Goal: Information Seeking & Learning: Learn about a topic

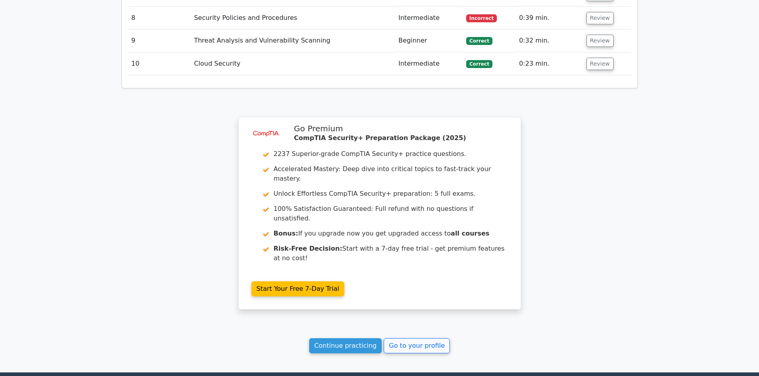
scroll to position [817, 0]
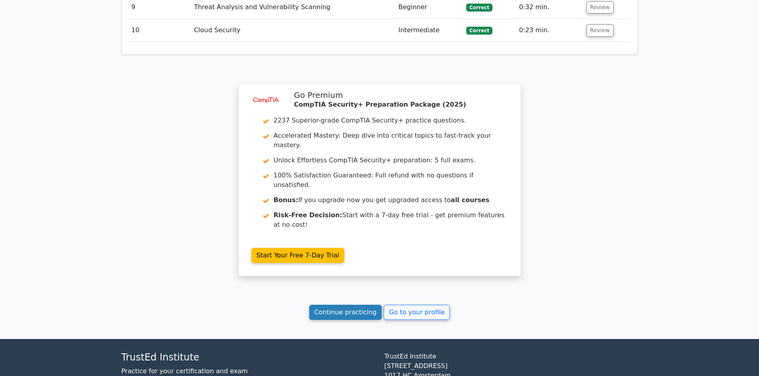
click at [366, 305] on link "Continue practicing" at bounding box center [345, 312] width 73 height 15
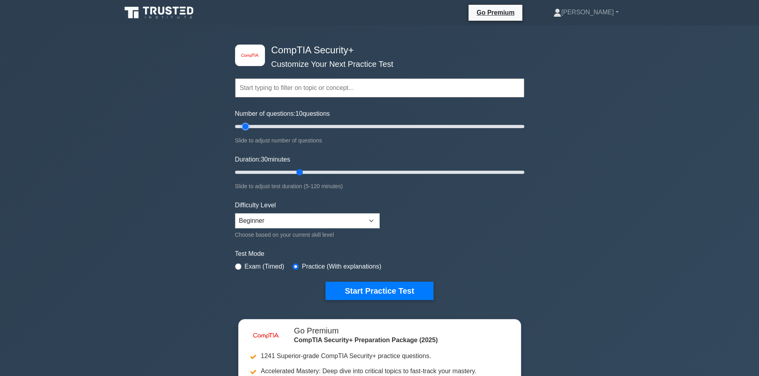
drag, startPoint x: 268, startPoint y: 125, endPoint x: 247, endPoint y: 125, distance: 20.3
type input "10"
click at [247, 125] on input "Number of questions: 10 questions" at bounding box center [379, 127] width 289 height 10
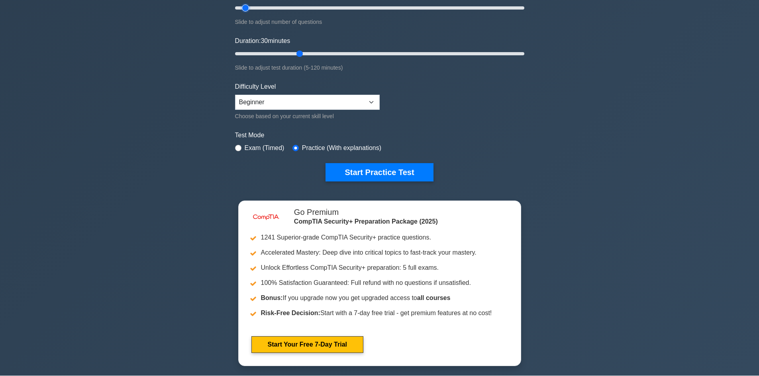
scroll to position [119, 0]
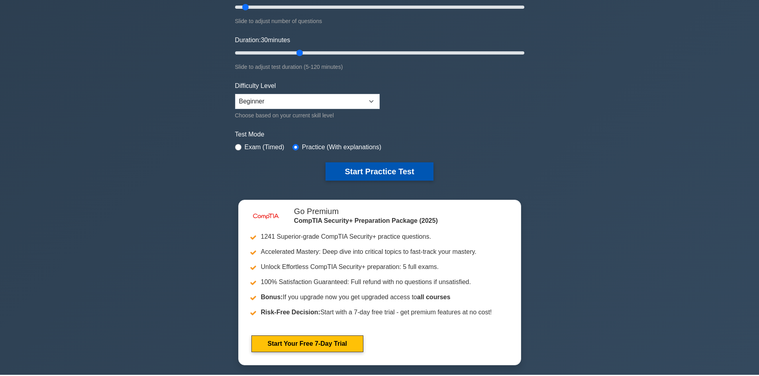
click at [386, 170] on button "Start Practice Test" at bounding box center [379, 172] width 108 height 18
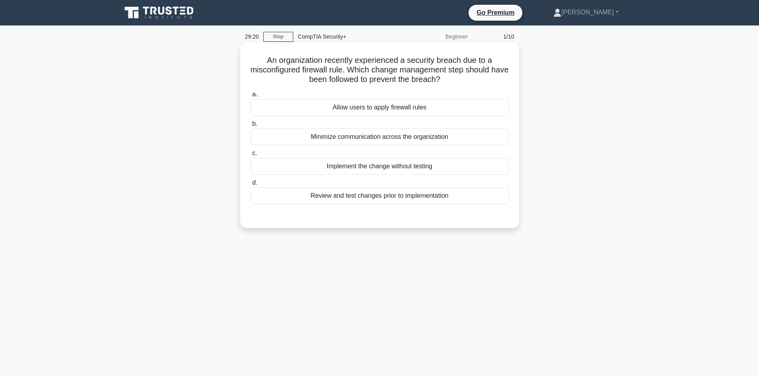
click at [312, 197] on div "Review and test changes prior to implementation" at bounding box center [380, 196] width 258 height 17
click at [251, 186] on input "d. Review and test changes prior to implementation" at bounding box center [251, 182] width 0 height 5
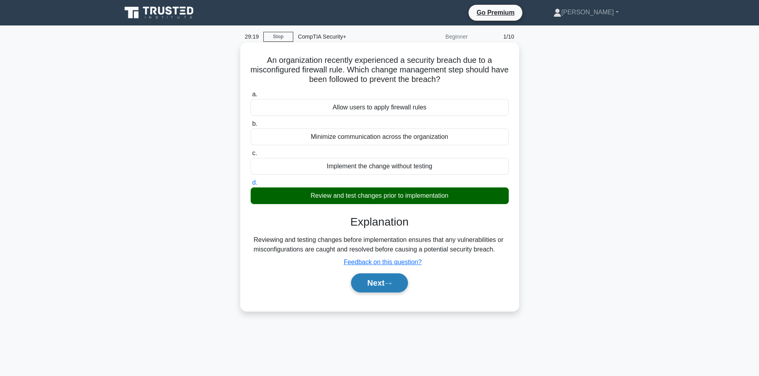
click at [363, 286] on button "Next" at bounding box center [379, 283] width 57 height 19
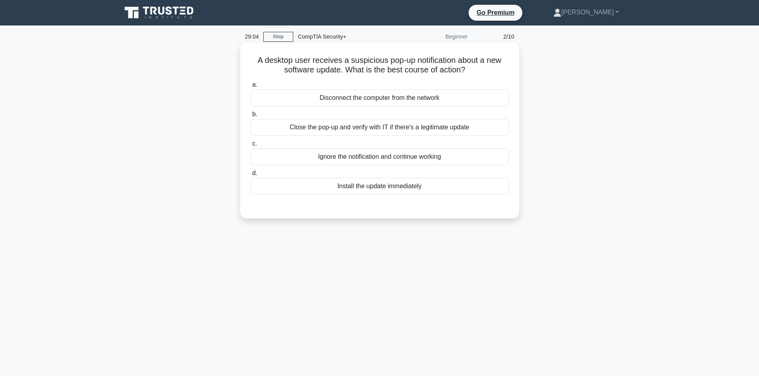
click at [465, 134] on div "Close the pop-up and verify with IT if there's a legitimate update" at bounding box center [380, 127] width 258 height 17
click at [251, 117] on input "b. Close the pop-up and verify with IT if there's a legitimate update" at bounding box center [251, 114] width 0 height 5
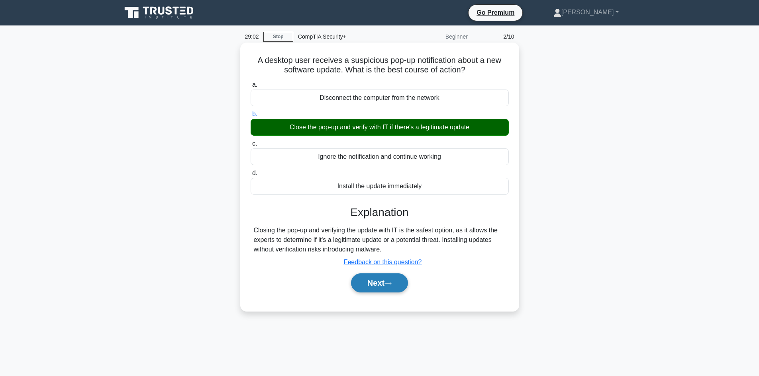
click at [384, 285] on button "Next" at bounding box center [379, 283] width 57 height 19
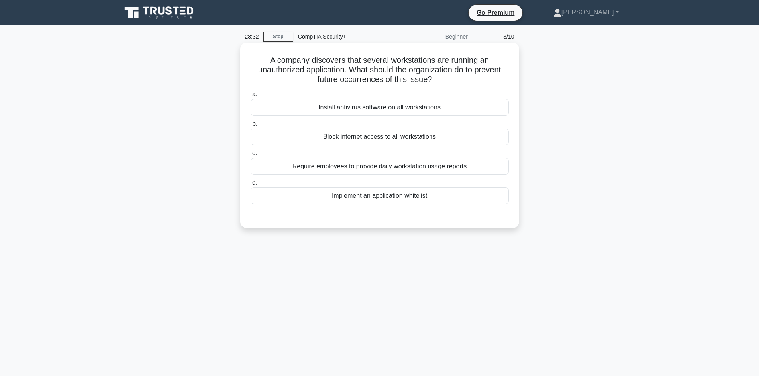
click at [378, 197] on div "Implement an application whitelist" at bounding box center [380, 196] width 258 height 17
click at [251, 186] on input "d. Implement an application whitelist" at bounding box center [251, 182] width 0 height 5
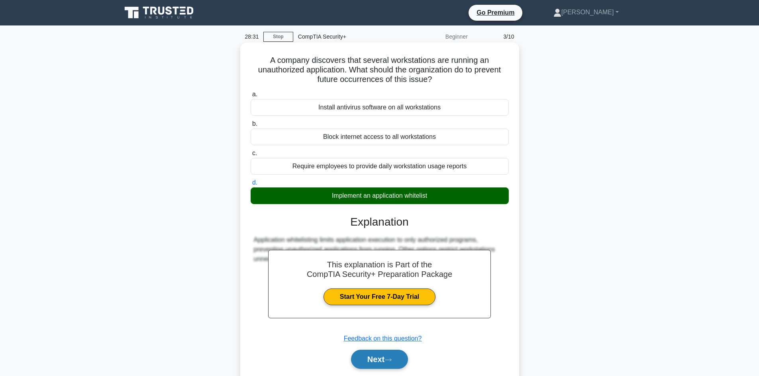
click at [375, 362] on button "Next" at bounding box center [379, 359] width 57 height 19
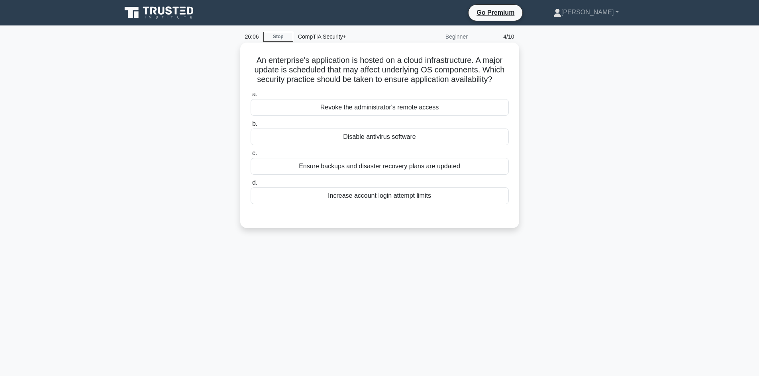
click at [339, 166] on div "Ensure backups and disaster recovery plans are updated" at bounding box center [380, 166] width 258 height 17
click at [251, 156] on input "c. Ensure backups and disaster recovery plans are updated" at bounding box center [251, 153] width 0 height 5
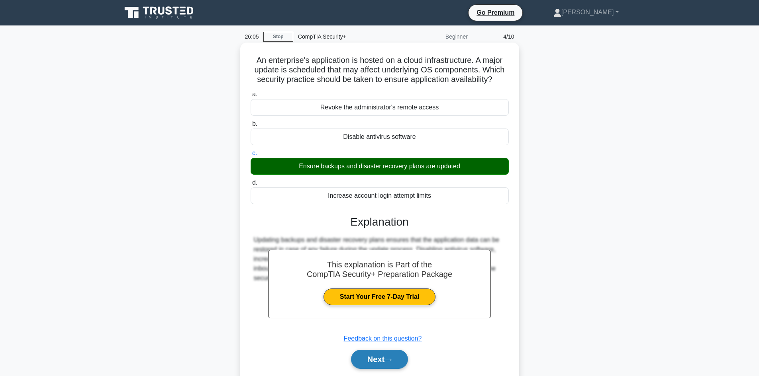
click at [392, 356] on button "Next" at bounding box center [379, 359] width 57 height 19
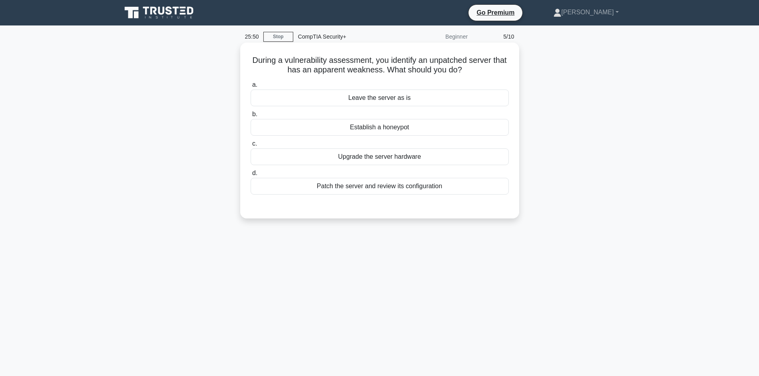
click at [413, 187] on div "Patch the server and review its configuration" at bounding box center [380, 186] width 258 height 17
click at [251, 176] on input "d. Patch the server and review its configuration" at bounding box center [251, 173] width 0 height 5
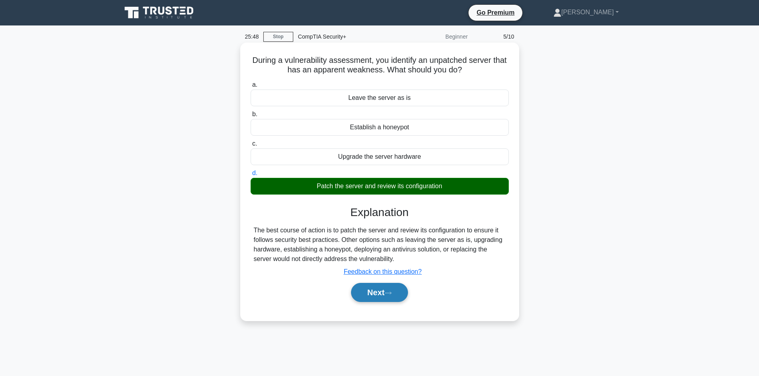
click at [386, 295] on button "Next" at bounding box center [379, 292] width 57 height 19
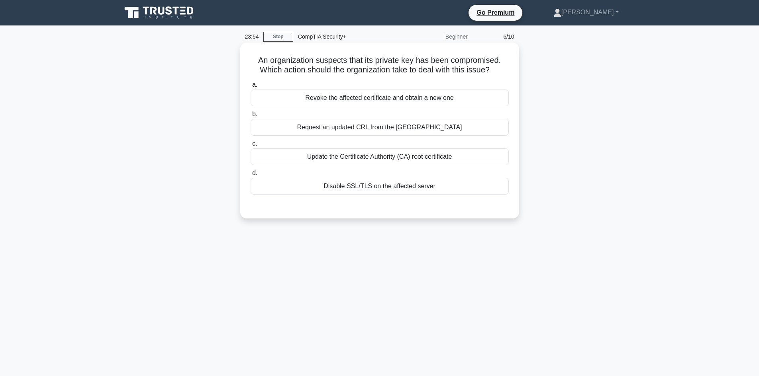
click at [466, 128] on div "Request an updated CRL from the [GEOGRAPHIC_DATA]" at bounding box center [380, 127] width 258 height 17
click at [251, 117] on input "b. Request an updated CRL from the CA" at bounding box center [251, 114] width 0 height 5
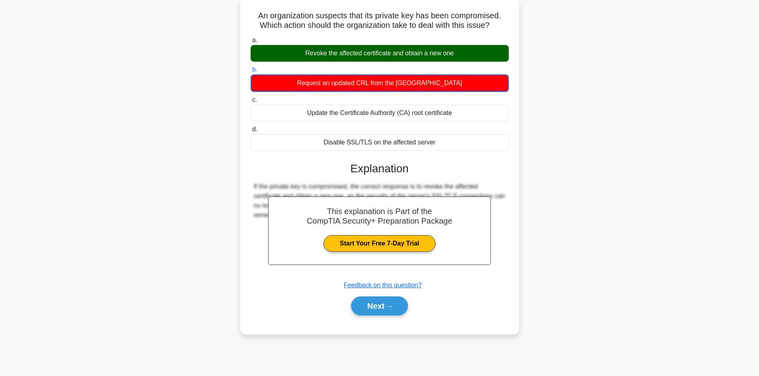
scroll to position [54, 0]
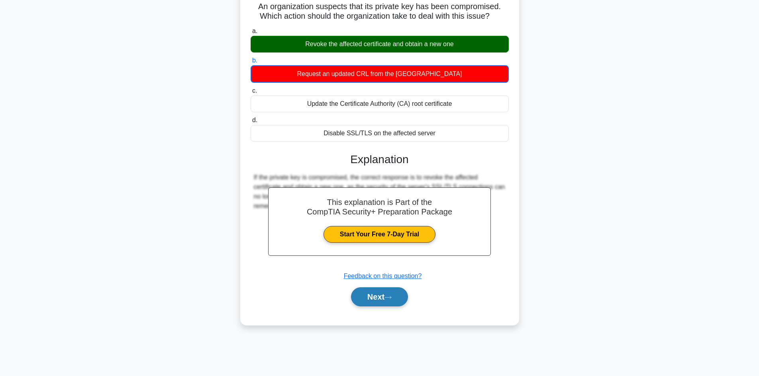
click at [397, 294] on button "Next" at bounding box center [379, 297] width 57 height 19
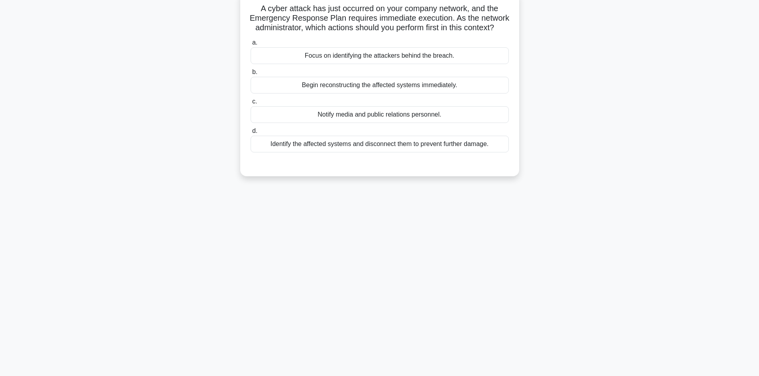
scroll to position [14, 0]
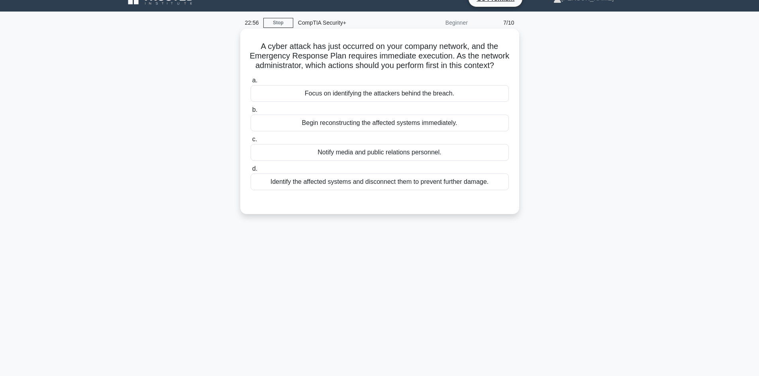
click at [417, 190] on div "Identify the affected systems and disconnect them to prevent further damage." at bounding box center [380, 182] width 258 height 17
click at [251, 172] on input "d. Identify the affected systems and disconnect them to prevent further damage." at bounding box center [251, 168] width 0 height 5
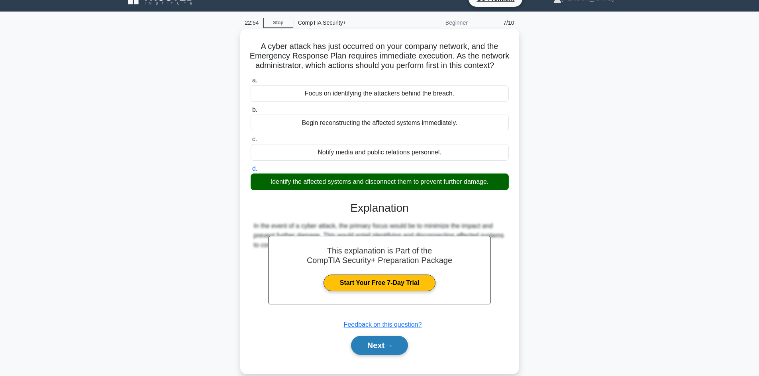
click at [379, 353] on button "Next" at bounding box center [379, 345] width 57 height 19
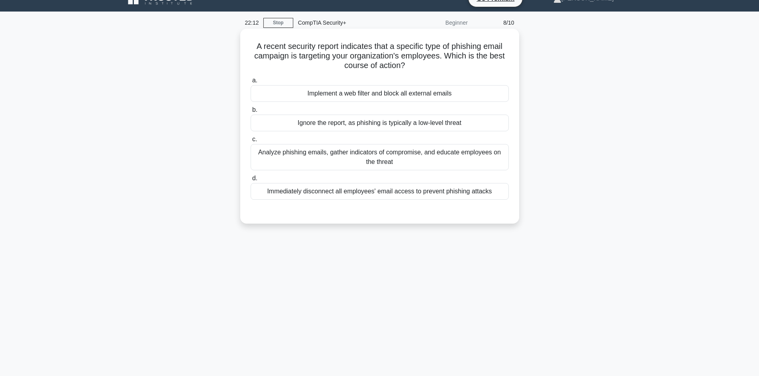
click at [426, 159] on div "Analyze phishing emails, gather indicators of compromise, and educate employees…" at bounding box center [380, 157] width 258 height 26
click at [251, 142] on input "c. Analyze phishing emails, gather indicators of compromise, and educate employ…" at bounding box center [251, 139] width 0 height 5
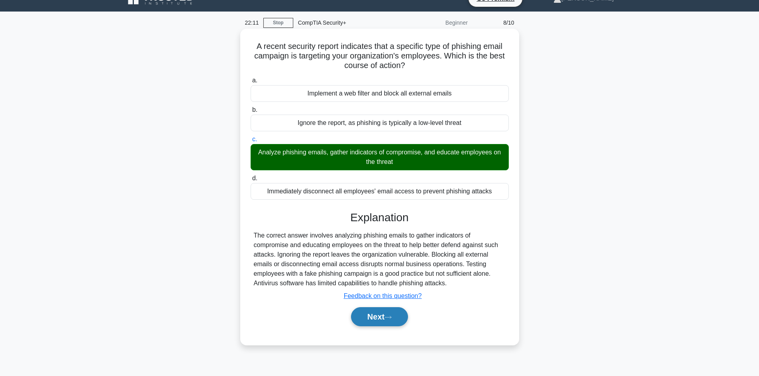
click at [373, 313] on button "Next" at bounding box center [379, 316] width 57 height 19
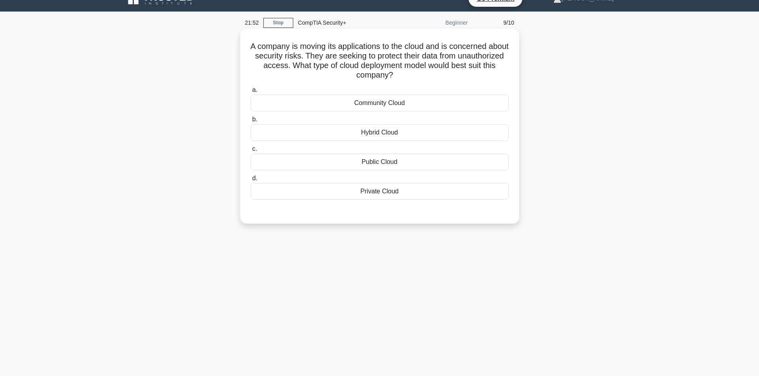
click at [423, 196] on div "Private Cloud" at bounding box center [380, 191] width 258 height 17
click at [251, 181] on input "d. Private Cloud" at bounding box center [251, 178] width 0 height 5
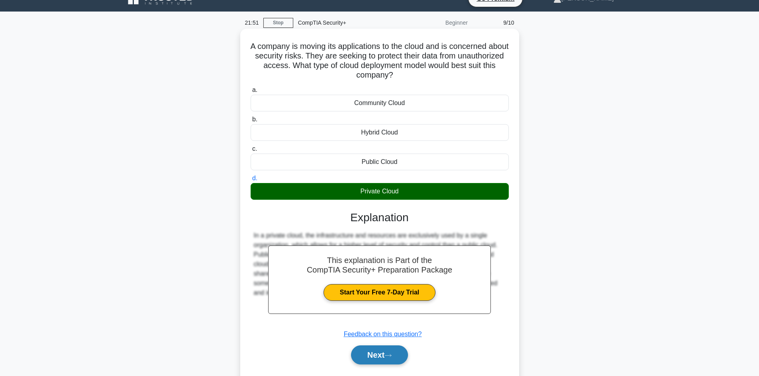
click at [374, 348] on button "Next" at bounding box center [379, 355] width 57 height 19
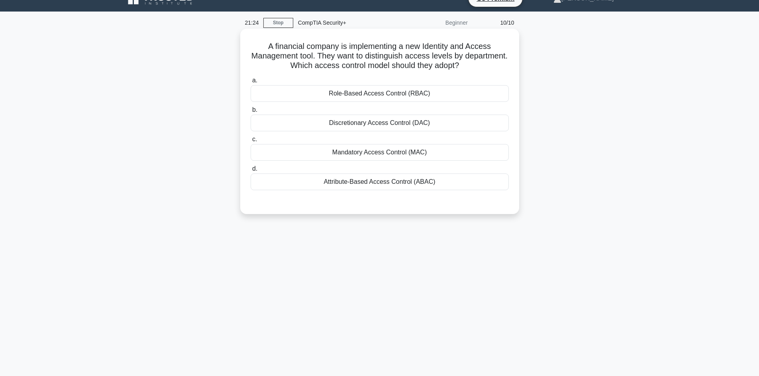
click at [395, 94] on div "Role-Based Access Control (RBAC)" at bounding box center [380, 93] width 258 height 17
click at [251, 83] on input "a. Role-Based Access Control (RBAC)" at bounding box center [251, 80] width 0 height 5
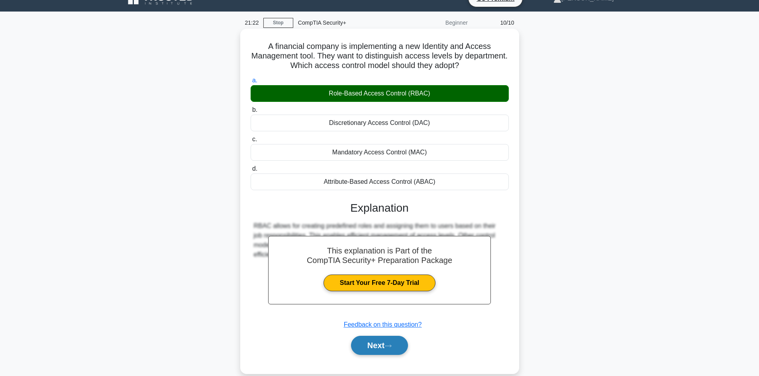
click at [383, 339] on button "Next" at bounding box center [379, 345] width 57 height 19
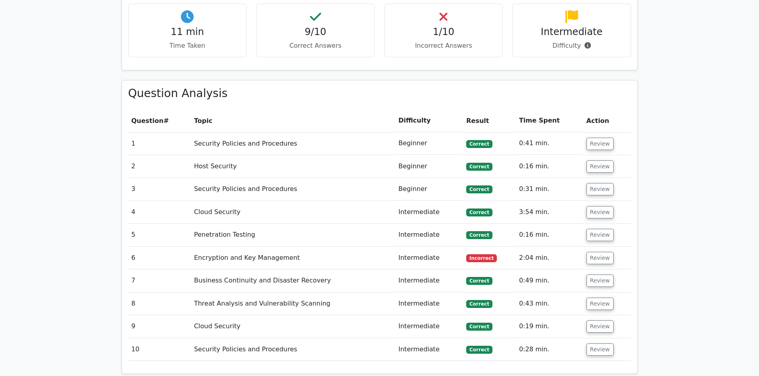
scroll to position [558, 0]
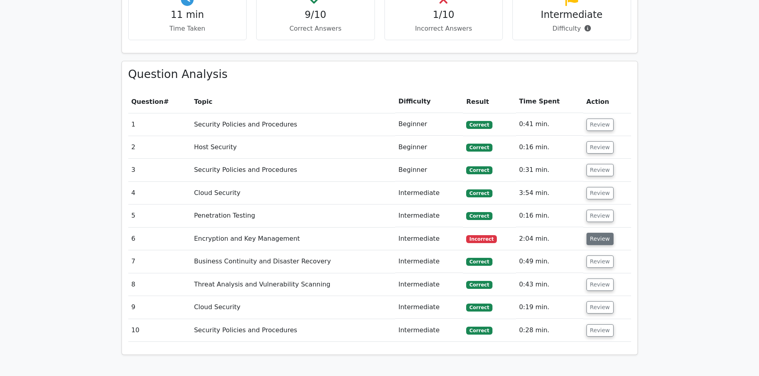
click at [601, 233] on button "Review" at bounding box center [599, 239] width 27 height 12
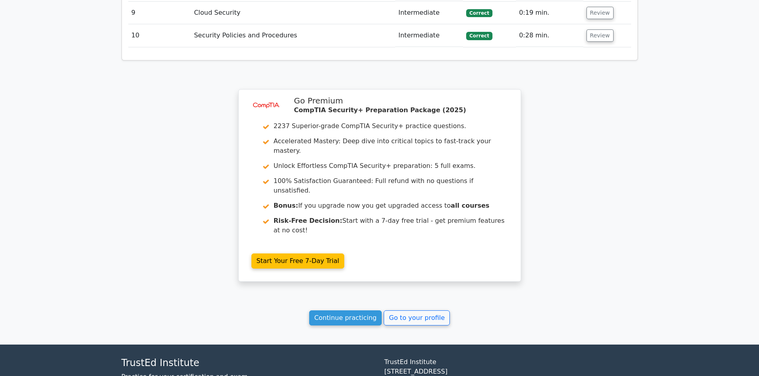
scroll to position [1187, 0]
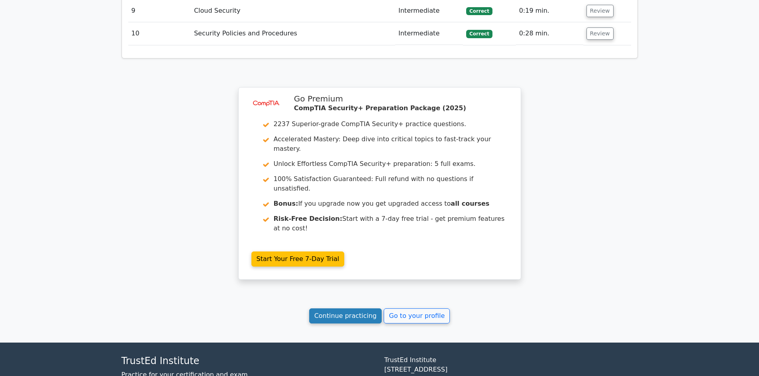
click at [362, 309] on link "Continue practicing" at bounding box center [345, 316] width 73 height 15
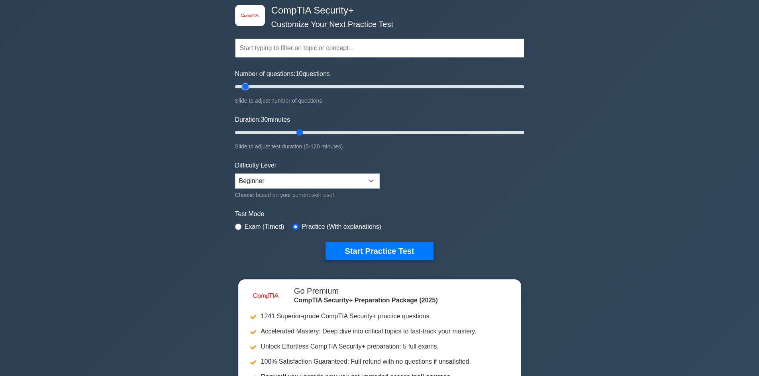
drag, startPoint x: 266, startPoint y: 87, endPoint x: 243, endPoint y: 88, distance: 23.5
type input "10"
click at [243, 88] on input "Number of questions: 10 questions" at bounding box center [379, 87] width 289 height 10
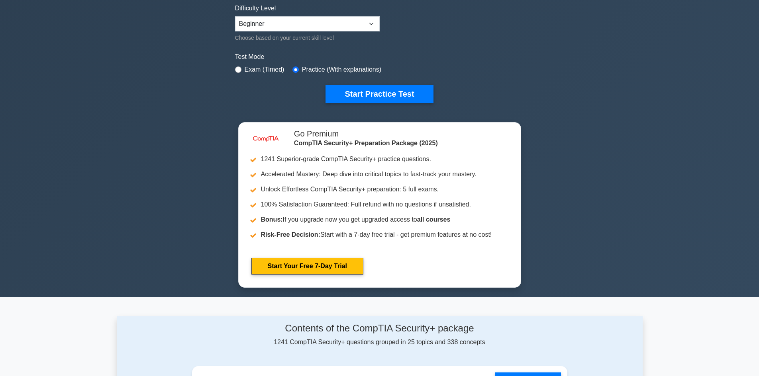
scroll to position [199, 0]
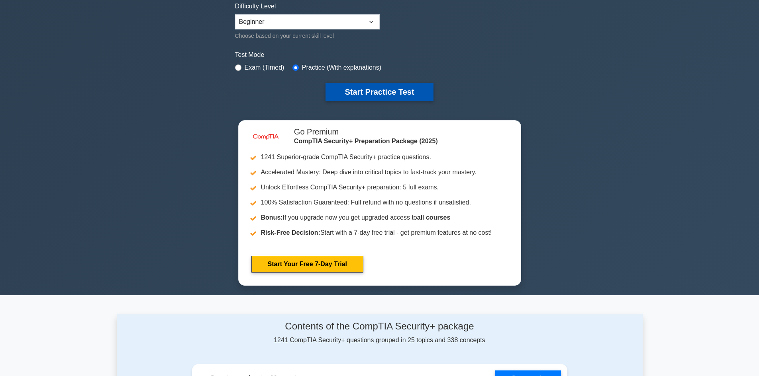
click at [369, 96] on button "Start Practice Test" at bounding box center [379, 92] width 108 height 18
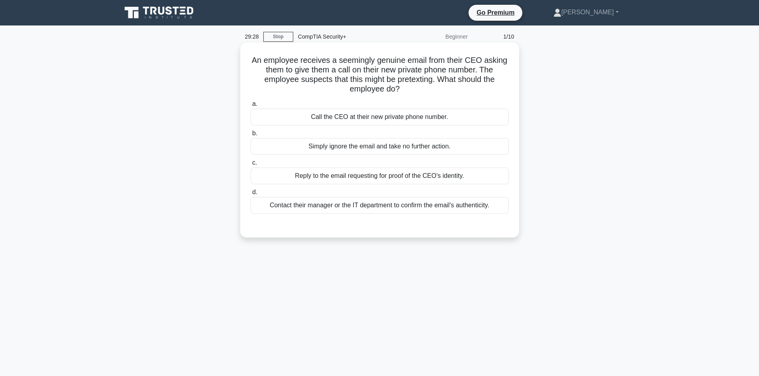
click at [307, 117] on div "Call the CEO at their new private phone number." at bounding box center [380, 117] width 258 height 17
click at [251, 107] on input "a. Call the CEO at their new private phone number." at bounding box center [251, 104] width 0 height 5
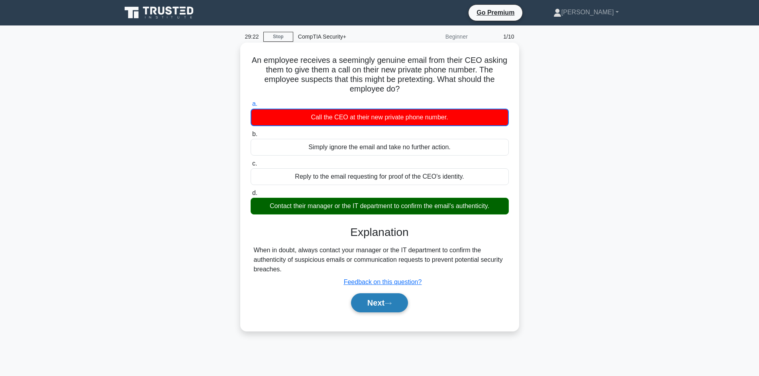
click at [388, 301] on button "Next" at bounding box center [379, 303] width 57 height 19
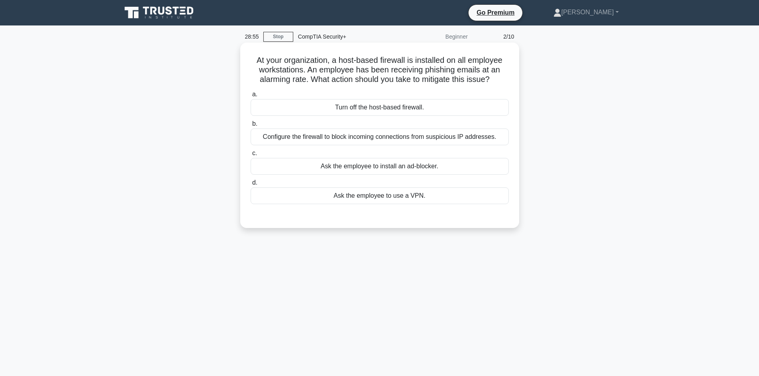
click at [336, 141] on div "Configure the firewall to block incoming connections from suspicious IP address…" at bounding box center [380, 137] width 258 height 17
click at [251, 127] on input "b. Configure the firewall to block incoming connections from suspicious IP addr…" at bounding box center [251, 123] width 0 height 5
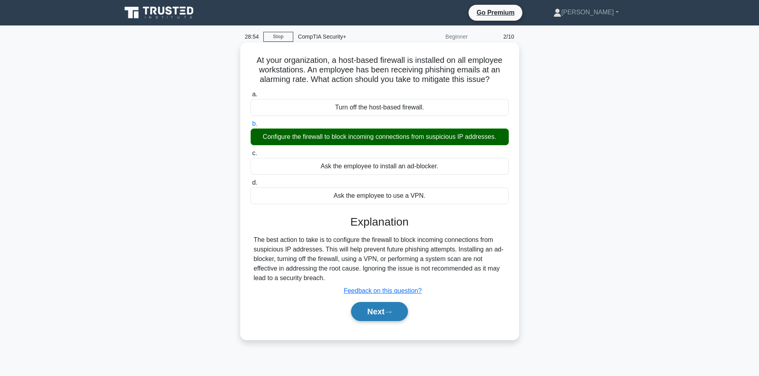
click at [377, 313] on button "Next" at bounding box center [379, 311] width 57 height 19
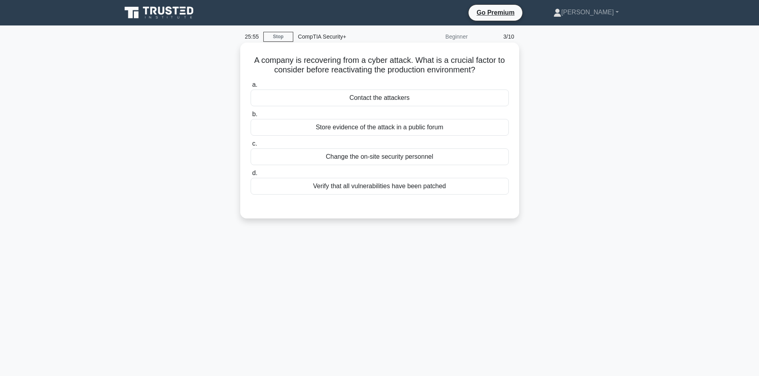
click at [416, 188] on div "Verify that all vulnerabilities have been patched" at bounding box center [380, 186] width 258 height 17
click at [251, 176] on input "d. Verify that all vulnerabilities have been patched" at bounding box center [251, 173] width 0 height 5
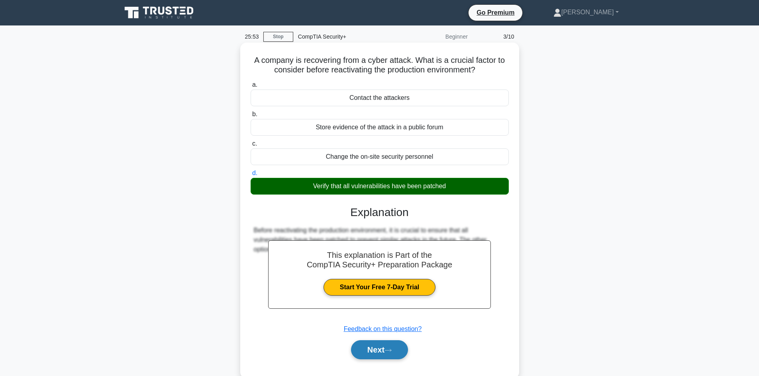
click at [388, 348] on button "Next" at bounding box center [379, 350] width 57 height 19
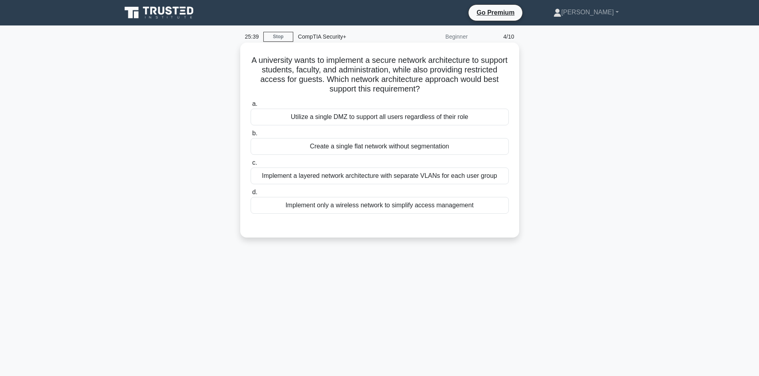
click at [491, 175] on div "Implement a layered network architecture with separate VLANs for each user group" at bounding box center [380, 176] width 258 height 17
click at [251, 166] on input "c. Implement a layered network architecture with separate VLANs for each user g…" at bounding box center [251, 163] width 0 height 5
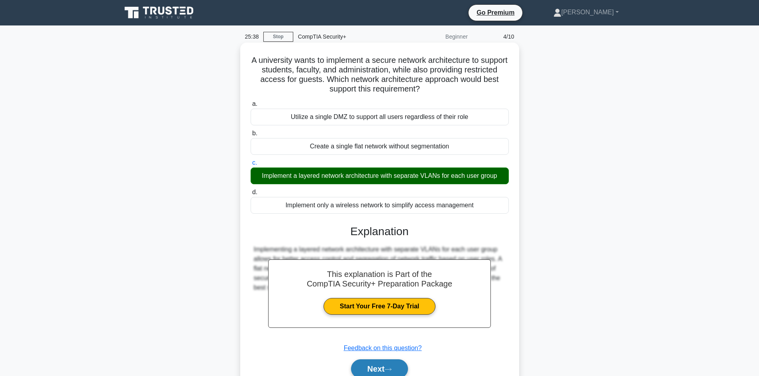
click at [386, 368] on button "Next" at bounding box center [379, 369] width 57 height 19
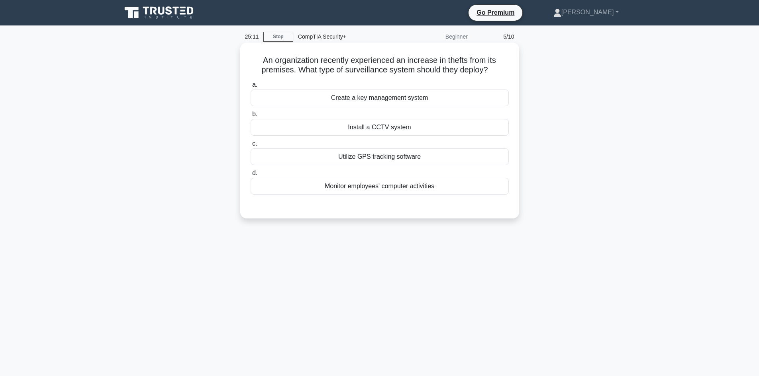
click at [444, 187] on div "Monitor employees' computer activities" at bounding box center [380, 186] width 258 height 17
click at [251, 176] on input "d. Monitor employees' computer activities" at bounding box center [251, 173] width 0 height 5
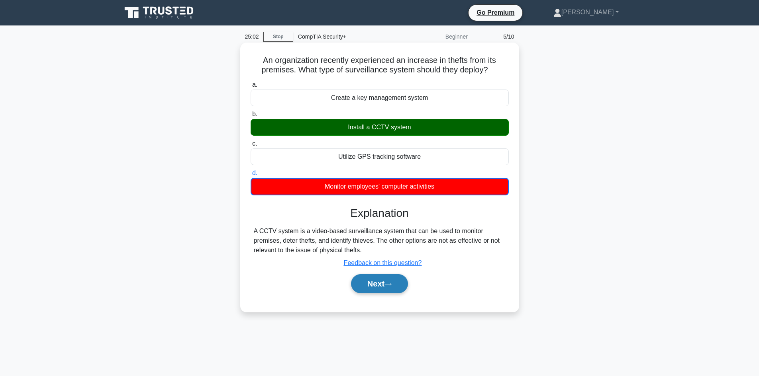
click at [376, 288] on button "Next" at bounding box center [379, 283] width 57 height 19
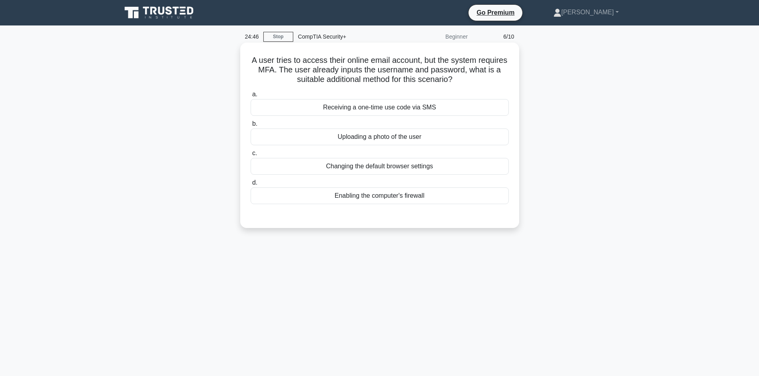
click at [435, 106] on div "Receiving a one-time use code via SMS" at bounding box center [380, 107] width 258 height 17
click at [251, 97] on input "a. Receiving a one-time use code via SMS" at bounding box center [251, 94] width 0 height 5
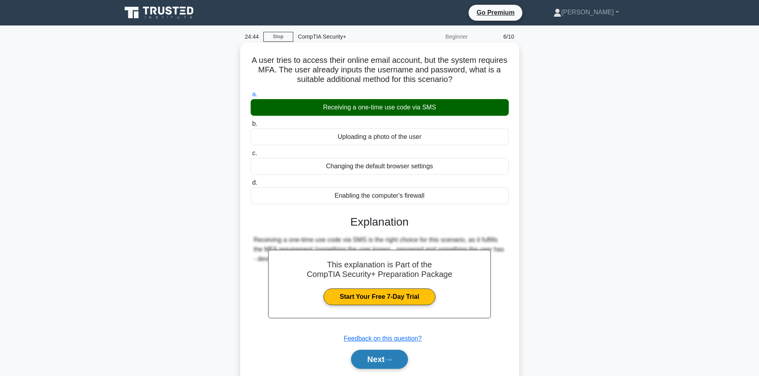
click at [385, 356] on button "Next" at bounding box center [379, 359] width 57 height 19
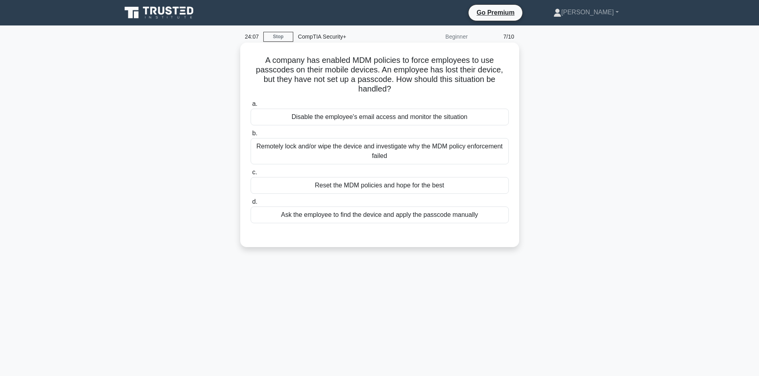
click at [448, 115] on div "Disable the employee's email access and monitor the situation" at bounding box center [380, 117] width 258 height 17
click at [251, 107] on input "a. Disable the employee's email access and monitor the situation" at bounding box center [251, 104] width 0 height 5
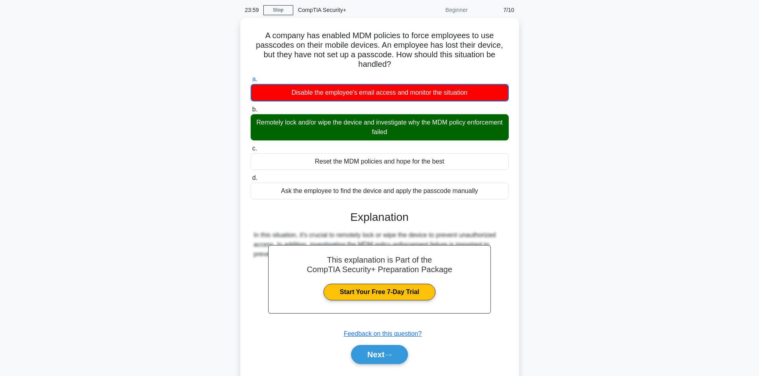
scroll to position [54, 0]
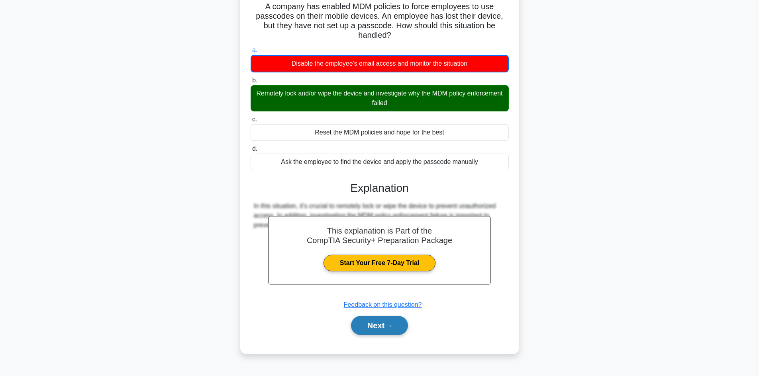
click at [396, 327] on button "Next" at bounding box center [379, 325] width 57 height 19
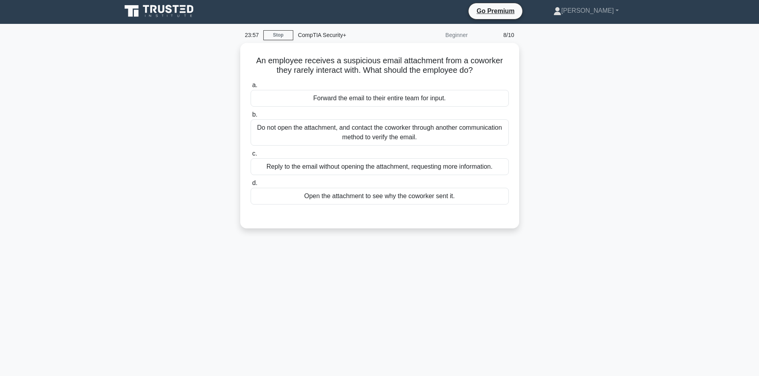
scroll to position [0, 0]
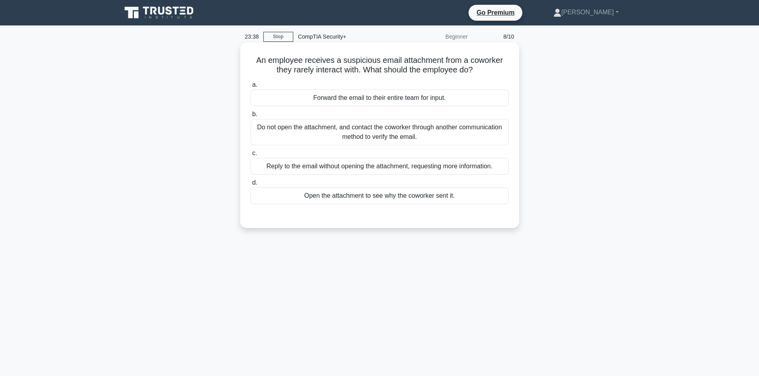
click at [466, 137] on div "Do not open the attachment, and contact the coworker through another communicat…" at bounding box center [380, 132] width 258 height 26
click at [251, 117] on input "b. Do not open the attachment, and contact the coworker through another communi…" at bounding box center [251, 114] width 0 height 5
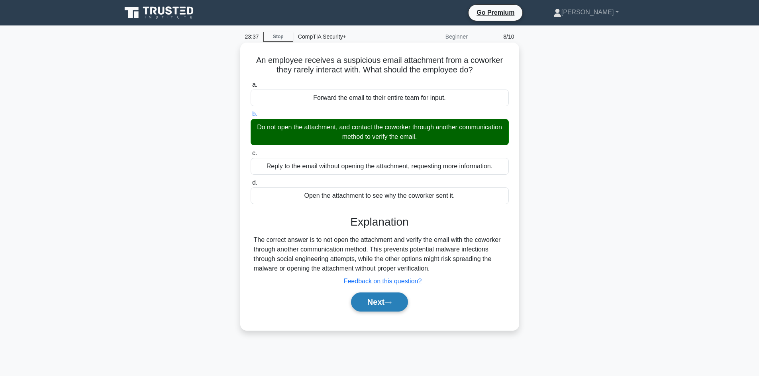
click at [383, 302] on button "Next" at bounding box center [379, 302] width 57 height 19
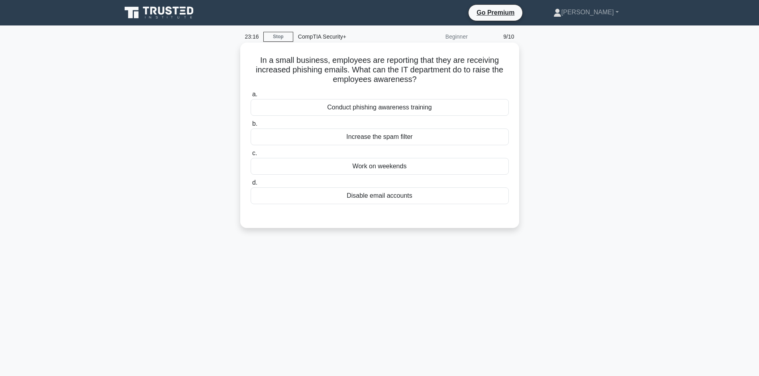
click at [382, 142] on div "Increase the spam filter" at bounding box center [380, 137] width 258 height 17
click at [251, 127] on input "b. Increase the spam filter" at bounding box center [251, 123] width 0 height 5
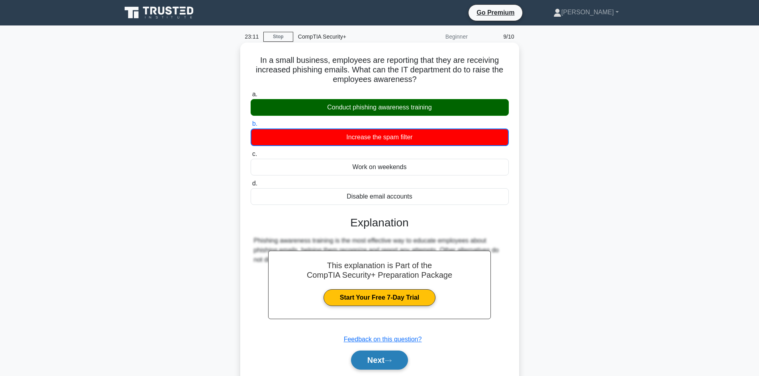
click at [382, 356] on button "Next" at bounding box center [379, 360] width 57 height 19
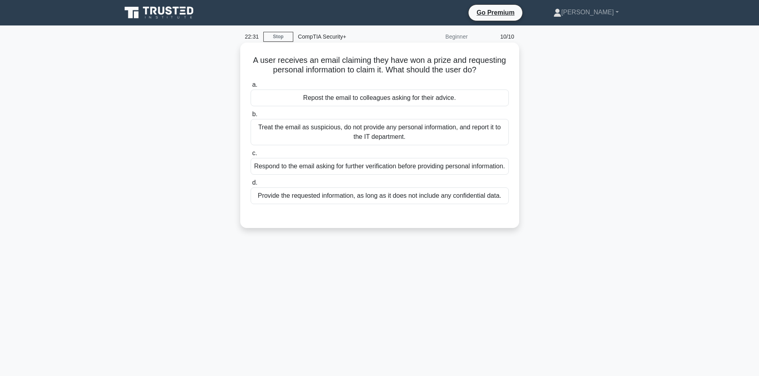
click at [430, 133] on div "Treat the email as suspicious, do not provide any personal information, and rep…" at bounding box center [380, 132] width 258 height 26
click at [251, 117] on input "b. Treat the email as suspicious, do not provide any personal information, and …" at bounding box center [251, 114] width 0 height 5
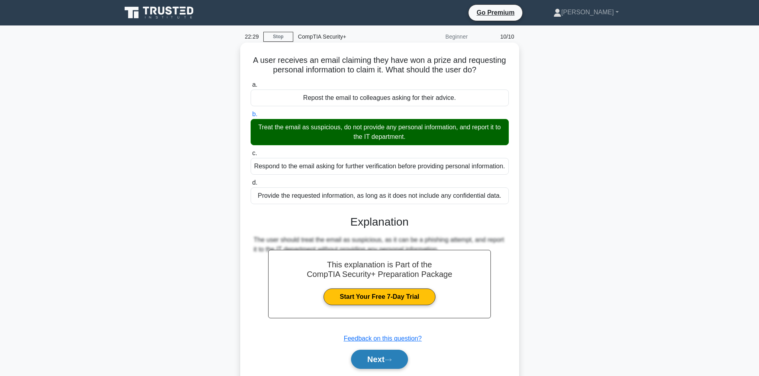
click at [385, 366] on button "Next" at bounding box center [379, 359] width 57 height 19
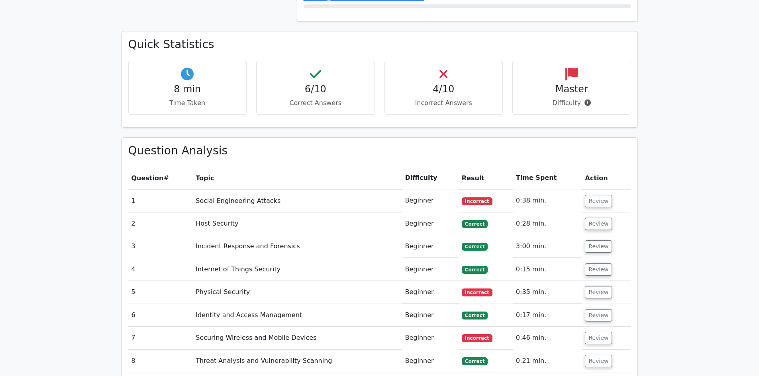
scroll to position [558, 0]
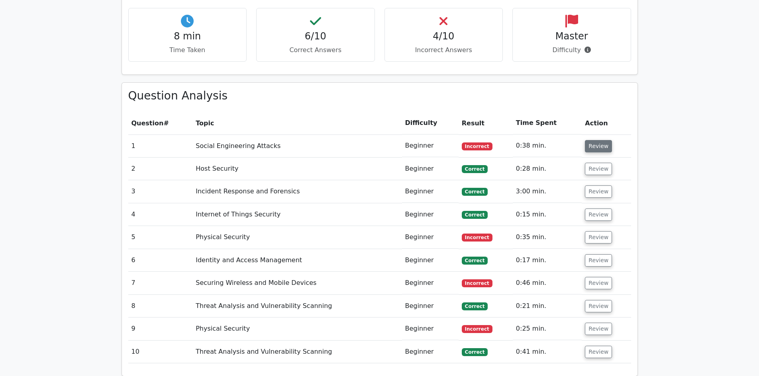
click at [598, 140] on button "Review" at bounding box center [598, 146] width 27 height 12
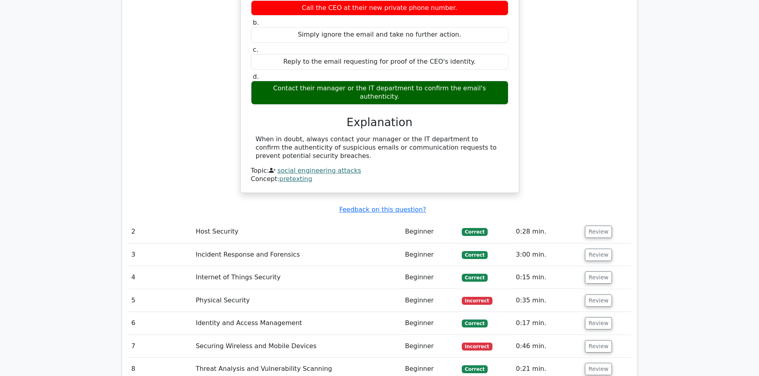
scroll to position [876, 0]
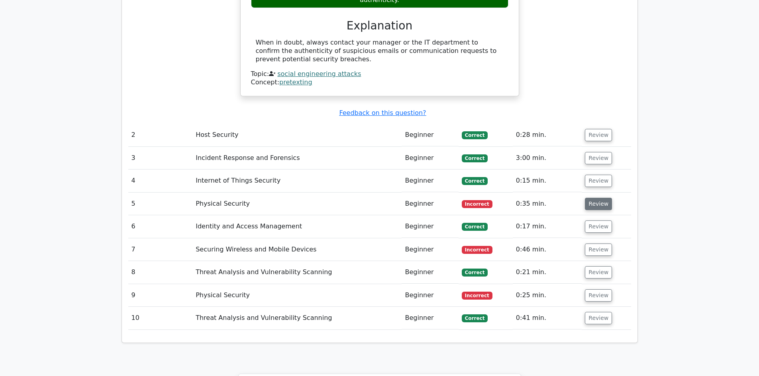
click at [602, 198] on button "Review" at bounding box center [598, 204] width 27 height 12
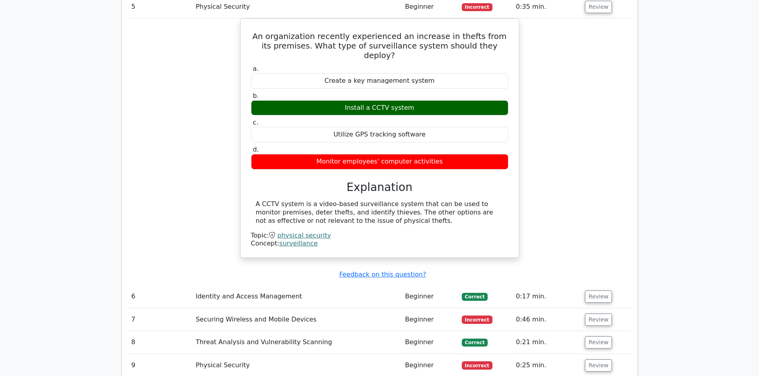
scroll to position [1195, 0]
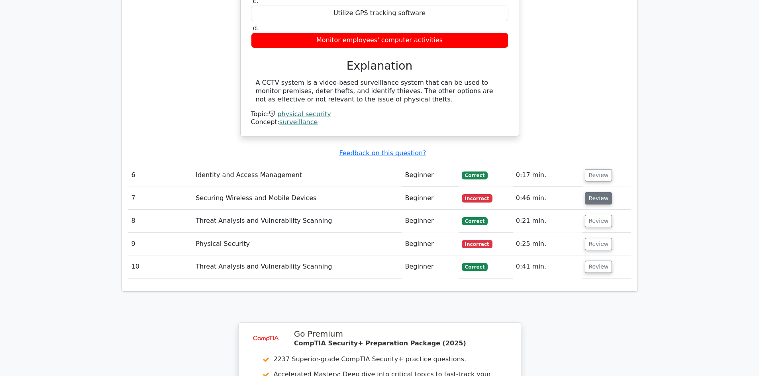
click at [601, 192] on button "Review" at bounding box center [598, 198] width 27 height 12
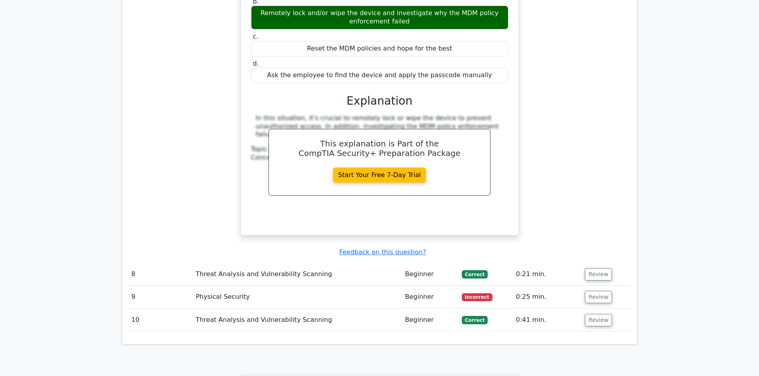
scroll to position [1514, 0]
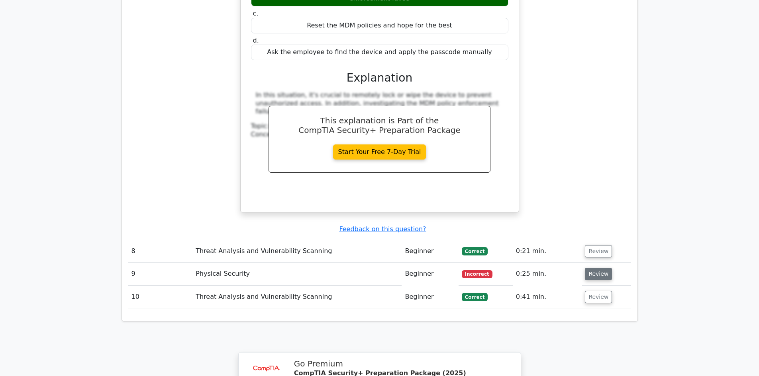
click at [594, 268] on button "Review" at bounding box center [598, 274] width 27 height 12
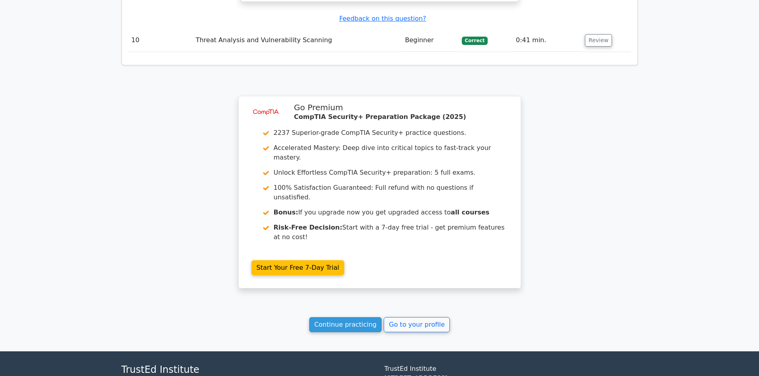
scroll to position [2101, 0]
click at [330, 317] on link "Continue practicing" at bounding box center [345, 324] width 73 height 15
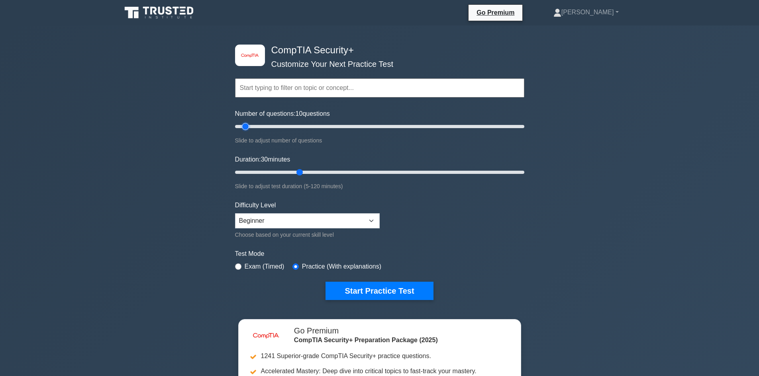
drag, startPoint x: 267, startPoint y: 127, endPoint x: 243, endPoint y: 128, distance: 23.9
type input "10"
click at [243, 128] on input "Number of questions: 10 questions" at bounding box center [379, 127] width 289 height 10
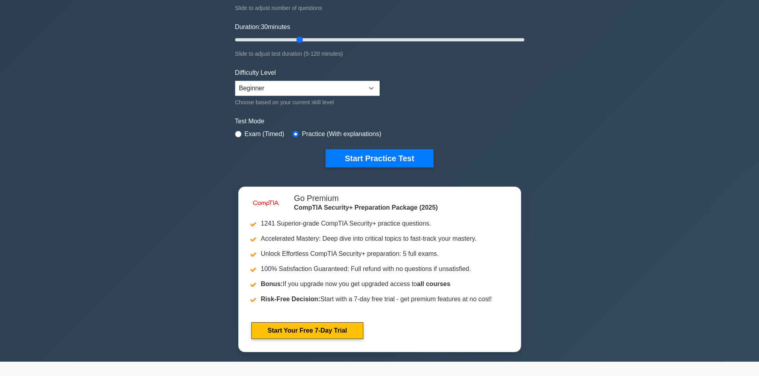
scroll to position [119, 0]
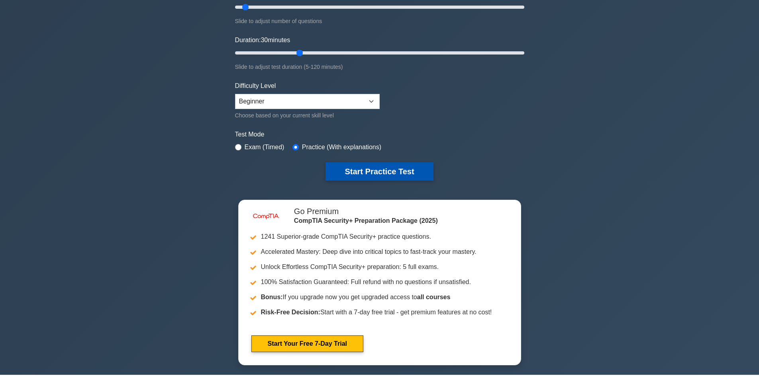
click at [356, 168] on button "Start Practice Test" at bounding box center [379, 172] width 108 height 18
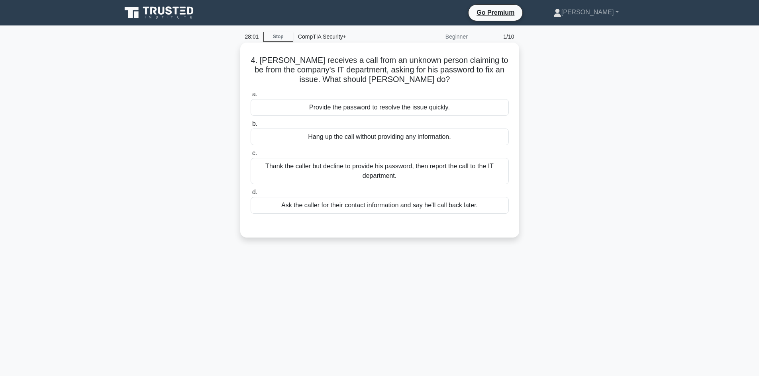
click at [386, 180] on div "Thank the caller but decline to provide his password, then report the call to t…" at bounding box center [380, 171] width 258 height 26
click at [251, 156] on input "c. Thank the caller but decline to provide his password, then report the call t…" at bounding box center [251, 153] width 0 height 5
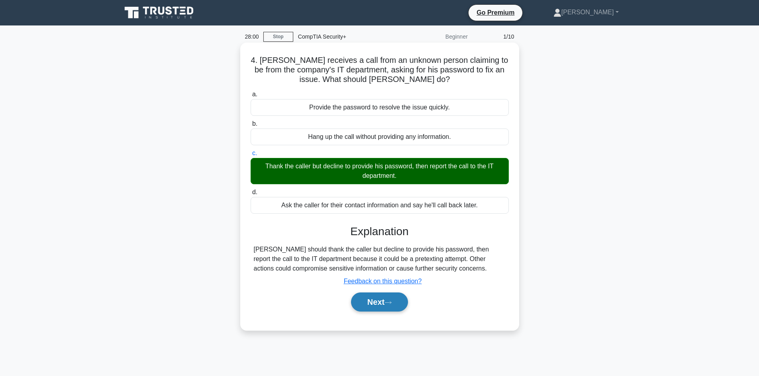
click at [374, 302] on button "Next" at bounding box center [379, 302] width 57 height 19
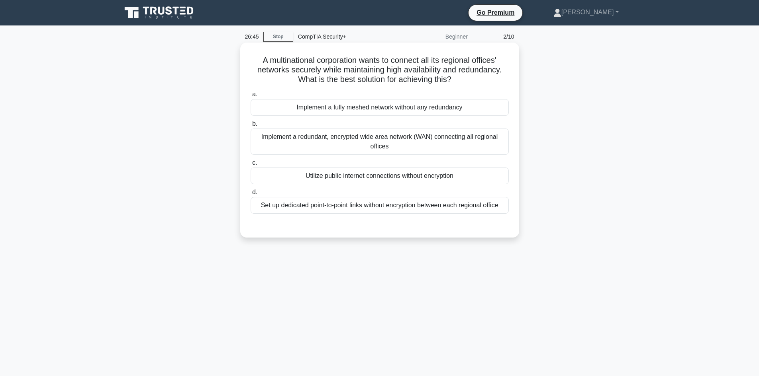
click at [335, 143] on div "Implement a redundant, encrypted wide area network (WAN) connecting all regiona…" at bounding box center [380, 142] width 258 height 26
click at [251, 127] on input "b. Implement a redundant, encrypted wide area network (WAN) connecting all regi…" at bounding box center [251, 123] width 0 height 5
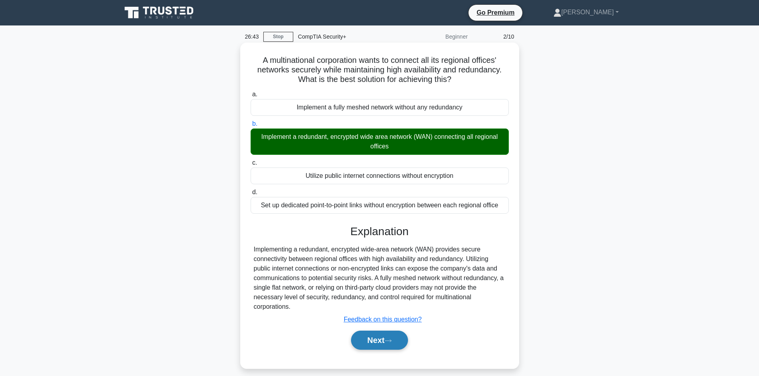
click at [368, 337] on button "Next" at bounding box center [379, 340] width 57 height 19
